Goal: Task Accomplishment & Management: Manage account settings

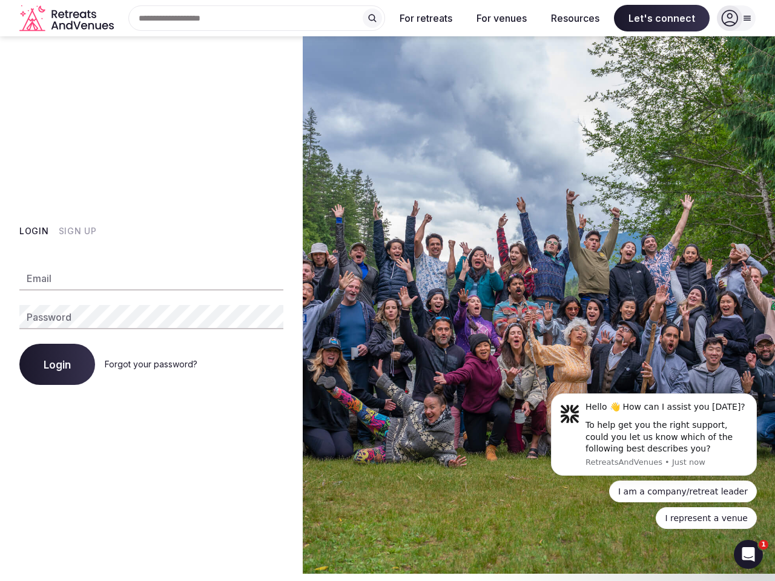
click at [387, 291] on img at bounding box center [539, 305] width 472 height 538
click at [257, 18] on div "Search Popular Destinations [GEOGRAPHIC_DATA], [GEOGRAPHIC_DATA] [GEOGRAPHIC_DA…" at bounding box center [252, 17] width 266 height 25
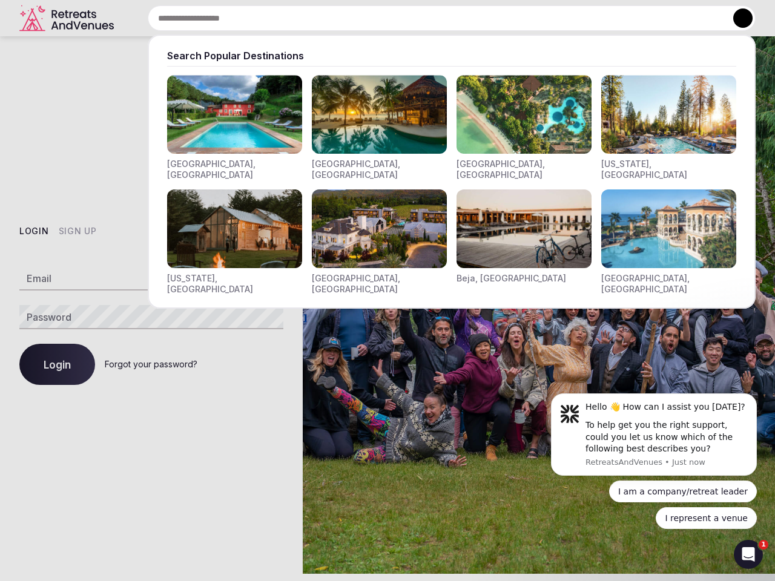
click at [372, 18] on input "text" at bounding box center [452, 17] width 608 height 25
click at [426, 18] on input "text" at bounding box center [452, 17] width 608 height 25
click at [501, 18] on input "text" at bounding box center [452, 17] width 608 height 25
click at [575, 18] on input "text" at bounding box center [452, 17] width 608 height 25
click at [662, 18] on input "text" at bounding box center [452, 17] width 608 height 25
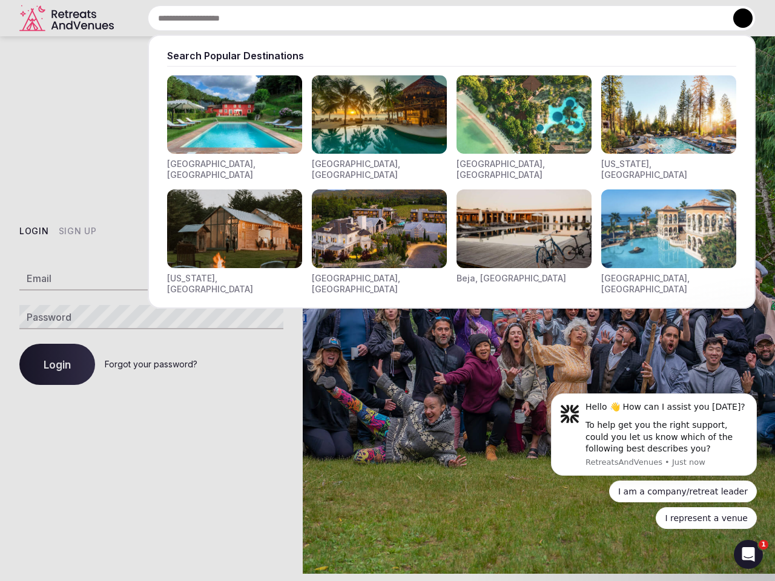
click at [736, 18] on button at bounding box center [742, 17] width 19 height 19
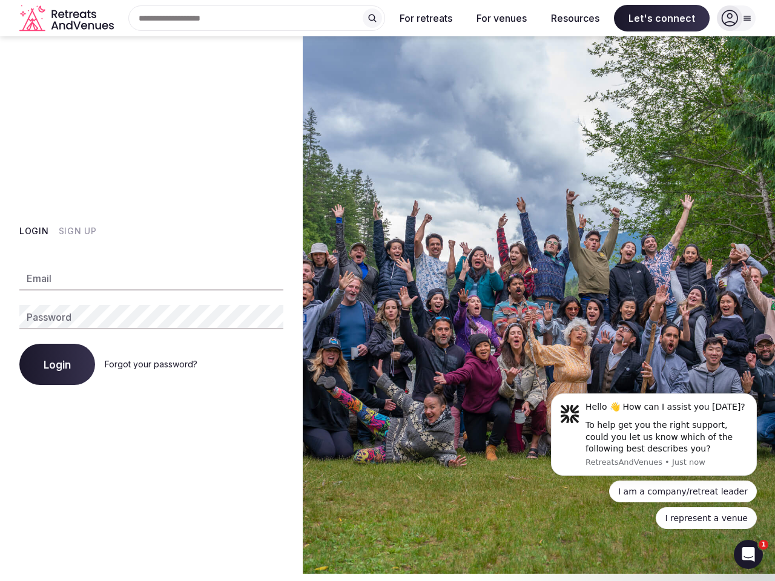
click at [34, 231] on button "Login" at bounding box center [34, 231] width 30 height 12
click at [77, 231] on button "Sign Up" at bounding box center [78, 231] width 38 height 12
